Goal: Task Accomplishment & Management: Use online tool/utility

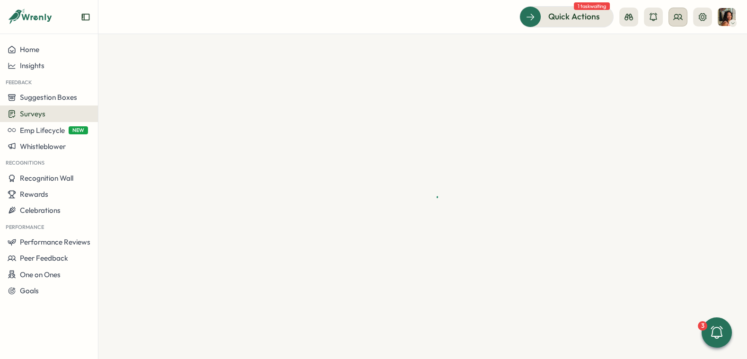
click at [680, 21] on icon at bounding box center [677, 16] width 9 height 9
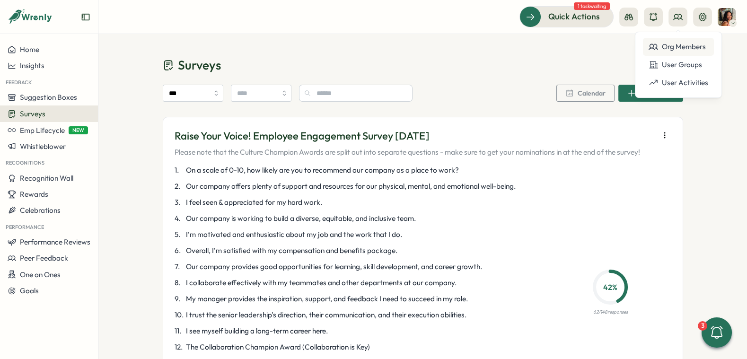
click at [666, 48] on div "Org Members" at bounding box center [679, 47] width 60 height 10
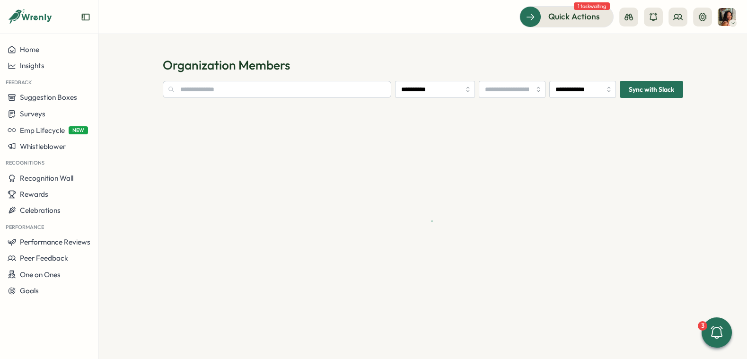
type input "**********"
click at [287, 90] on input "text" at bounding box center [277, 89] width 229 height 17
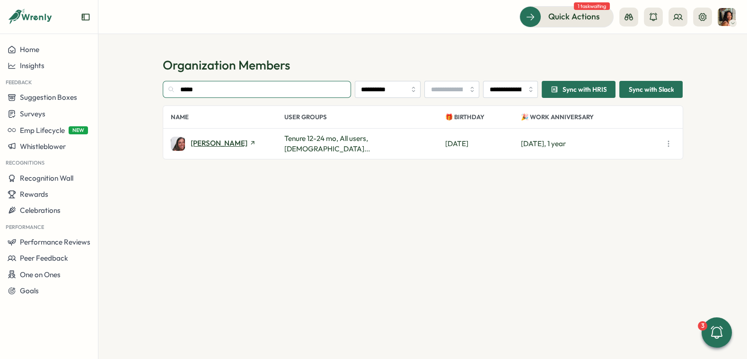
type input "*****"
click at [205, 141] on span "[PERSON_NAME]" at bounding box center [219, 143] width 57 height 7
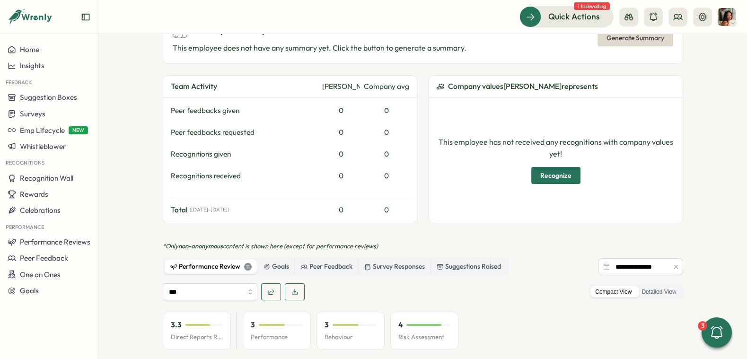
scroll to position [515, 0]
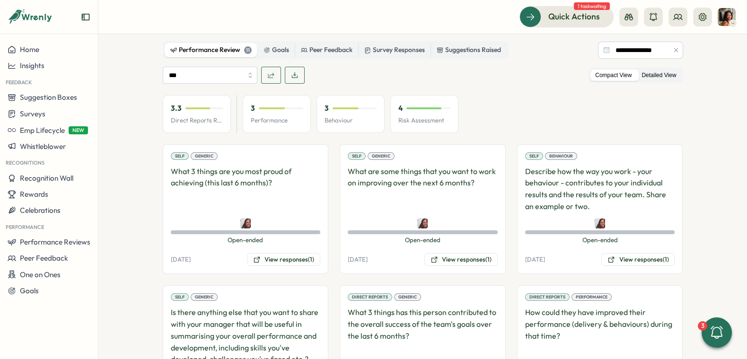
click at [647, 70] on label "Detailed View" at bounding box center [659, 76] width 44 height 12
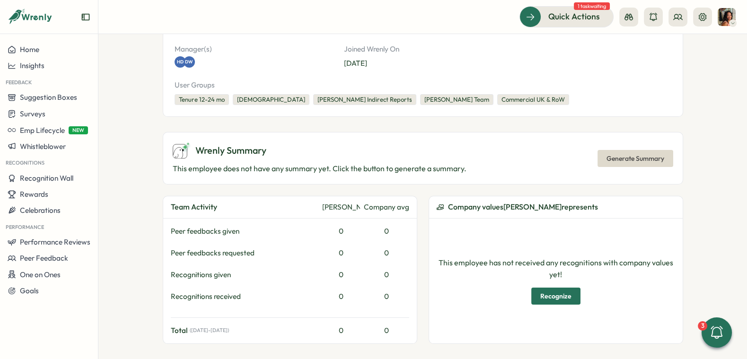
scroll to position [178, 0]
click at [57, 131] on span "Emp Lifecycle" at bounding box center [42, 130] width 45 height 9
click at [110, 53] on section "**********" at bounding box center [422, 196] width 649 height 325
click at [44, 128] on span "Emp Lifecycle" at bounding box center [42, 130] width 45 height 9
click at [124, 128] on div "Create New" at bounding box center [128, 130] width 38 height 10
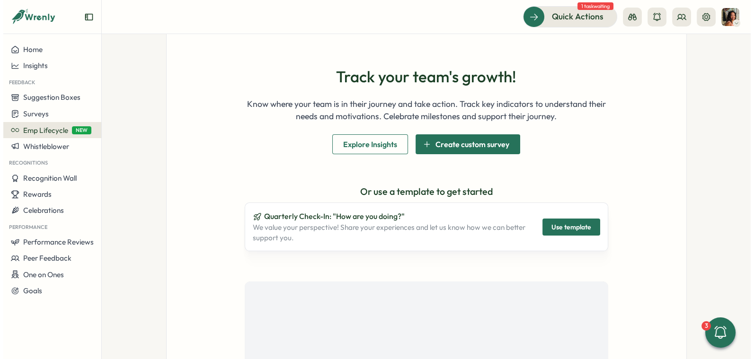
scroll to position [55, 0]
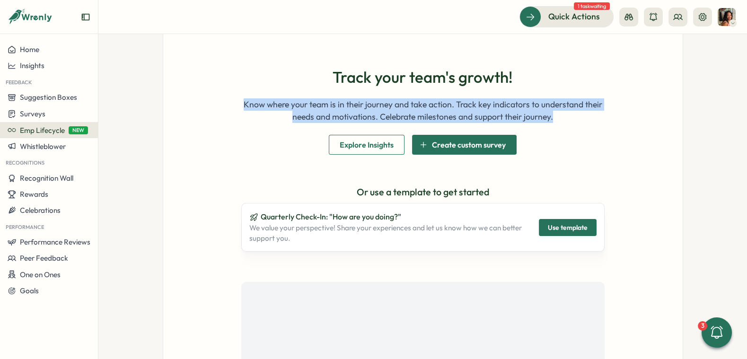
drag, startPoint x: 242, startPoint y: 105, endPoint x: 419, endPoint y: 123, distance: 177.9
click at [419, 123] on div "Track your team's growth! Know where your team is in their journey and take act…" at bounding box center [422, 111] width 363 height 86
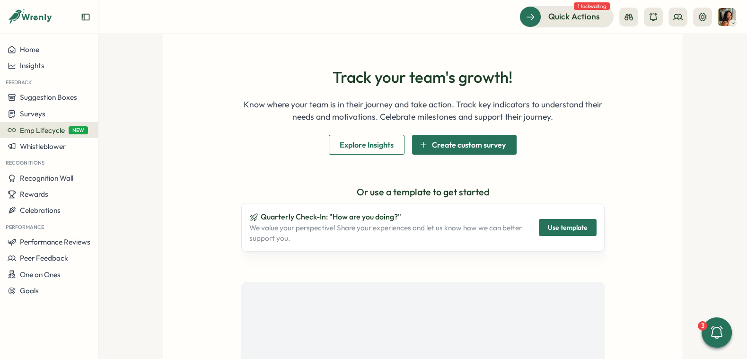
click at [448, 114] on p "Know where your team is in their journey and take action. Track key indicators …" at bounding box center [422, 110] width 363 height 25
click at [351, 140] on span "Explore Insights" at bounding box center [367, 144] width 54 height 19
